Goal: Information Seeking & Learning: Check status

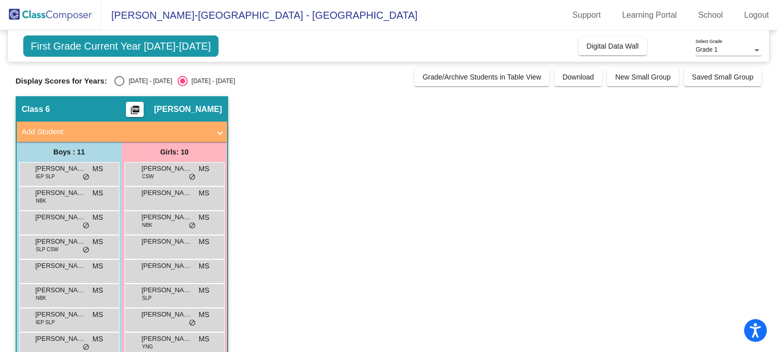
scroll to position [93, 0]
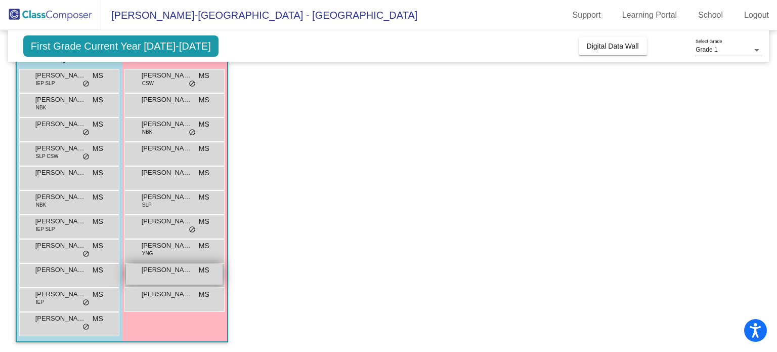
click at [166, 276] on div "[PERSON_NAME] MS lock do_not_disturb_alt" at bounding box center [174, 274] width 97 height 21
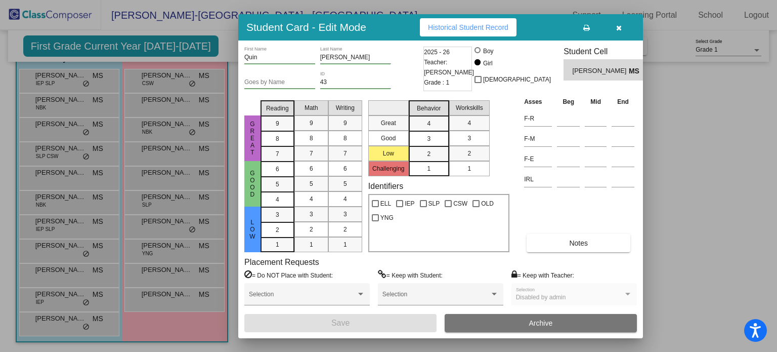
click at [443, 30] on span "Historical Student Record" at bounding box center [468, 27] width 80 height 8
click at [622, 29] on button "button" at bounding box center [619, 27] width 32 height 18
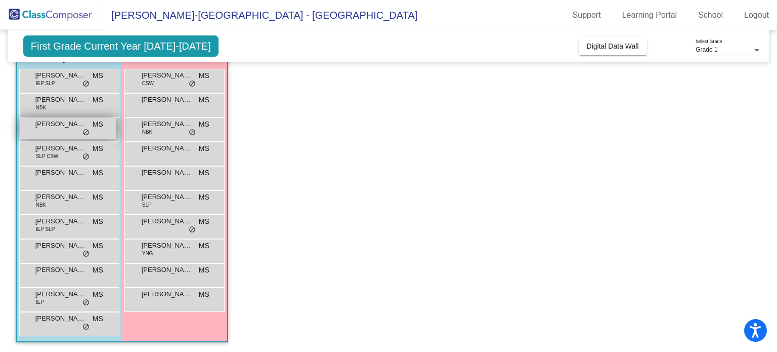
click at [59, 129] on div "[PERSON_NAME] MS lock do_not_disturb_alt" at bounding box center [68, 128] width 97 height 21
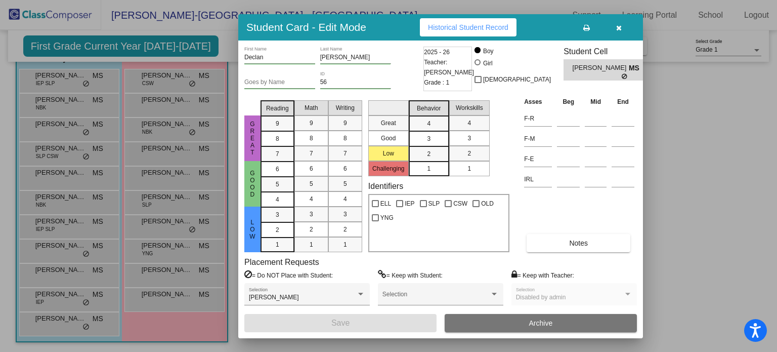
click at [450, 26] on span "Historical Student Record" at bounding box center [468, 27] width 80 height 8
click at [618, 27] on icon "button" at bounding box center [620, 27] width 6 height 7
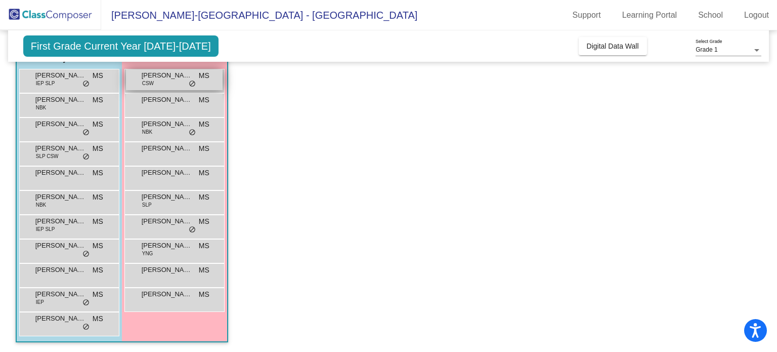
click at [173, 76] on span "[PERSON_NAME]" at bounding box center [167, 75] width 51 height 10
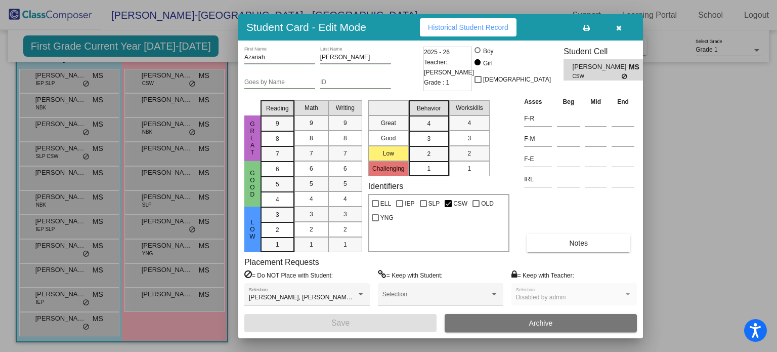
click at [455, 29] on span "Historical Student Record" at bounding box center [468, 27] width 80 height 8
click at [617, 26] on icon "button" at bounding box center [620, 27] width 6 height 7
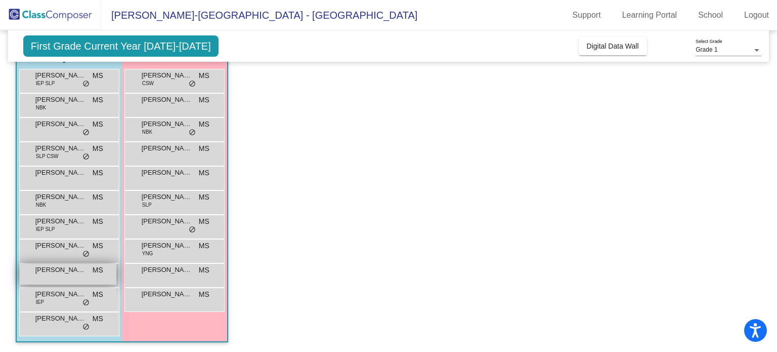
click at [77, 269] on span "[PERSON_NAME]" at bounding box center [60, 270] width 51 height 10
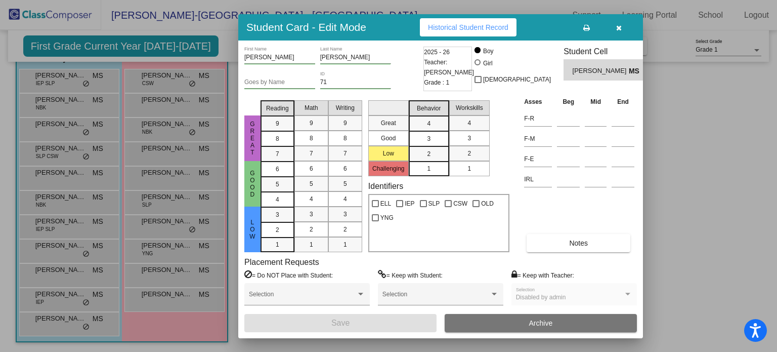
click at [456, 22] on button "Historical Student Record" at bounding box center [468, 27] width 97 height 18
click at [623, 28] on button "button" at bounding box center [619, 27] width 32 height 18
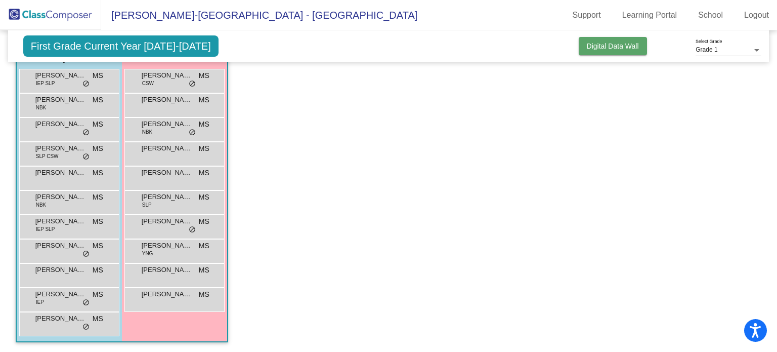
click at [616, 48] on span "Digital Data Wall" at bounding box center [613, 46] width 52 height 8
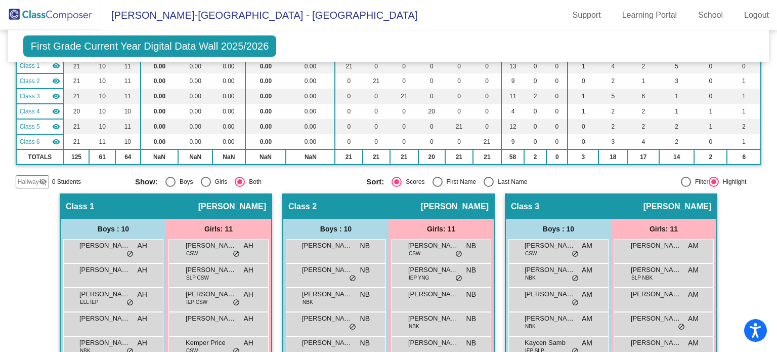
scroll to position [0, 0]
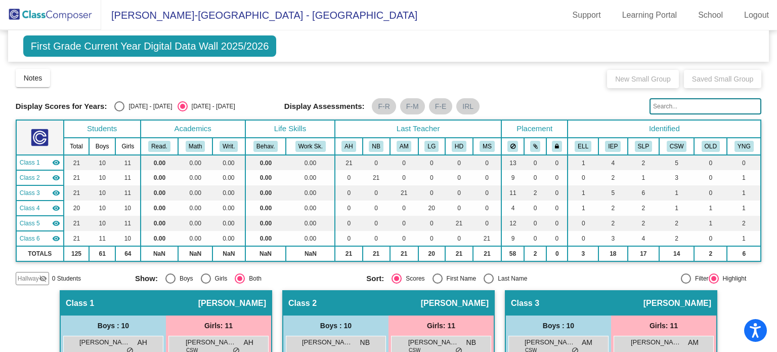
click at [58, 237] on mat-icon "visibility" at bounding box center [56, 238] width 8 height 8
click at [57, 237] on mat-icon "visibility_off" at bounding box center [56, 238] width 8 height 8
